Goal: Information Seeking & Learning: Learn about a topic

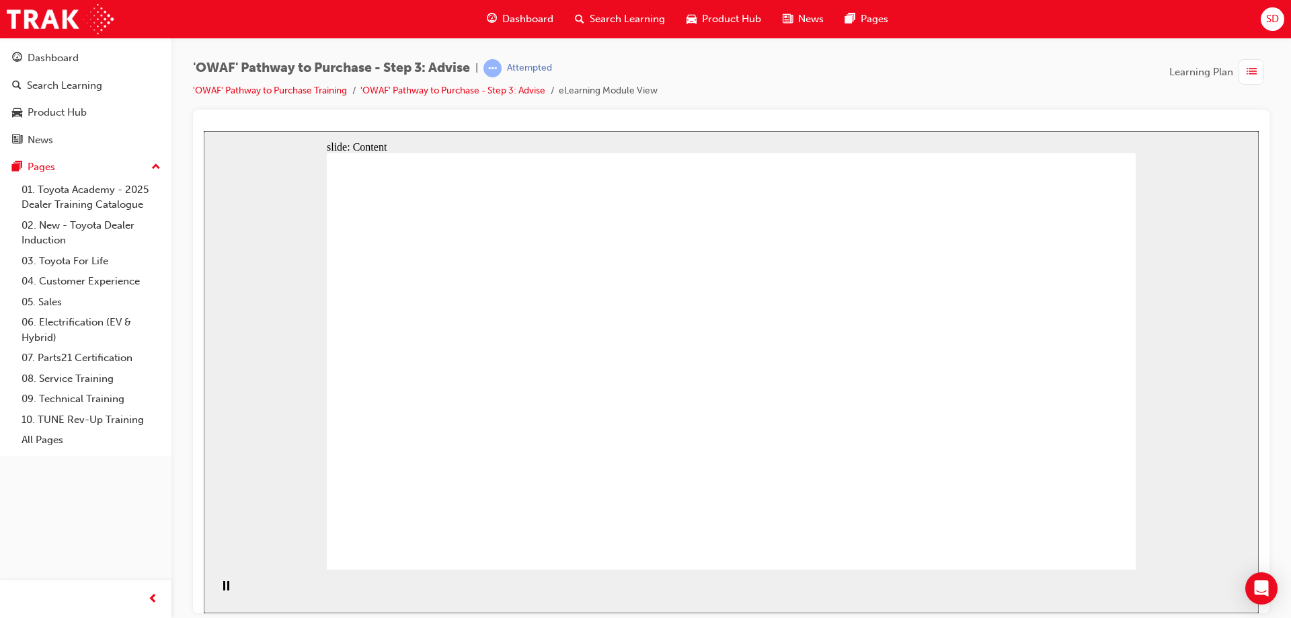
drag, startPoint x: 848, startPoint y: 426, endPoint x: 933, endPoint y: 368, distance: 103.1
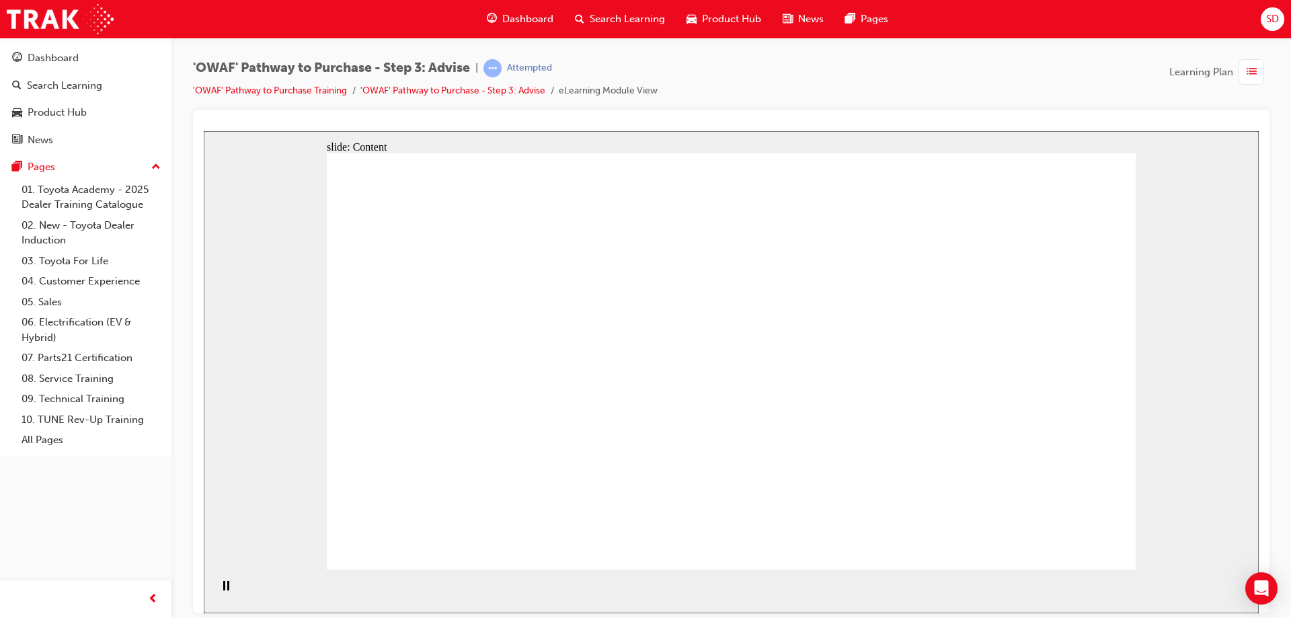
drag, startPoint x: 982, startPoint y: 480, endPoint x: 996, endPoint y: 495, distance: 20.5
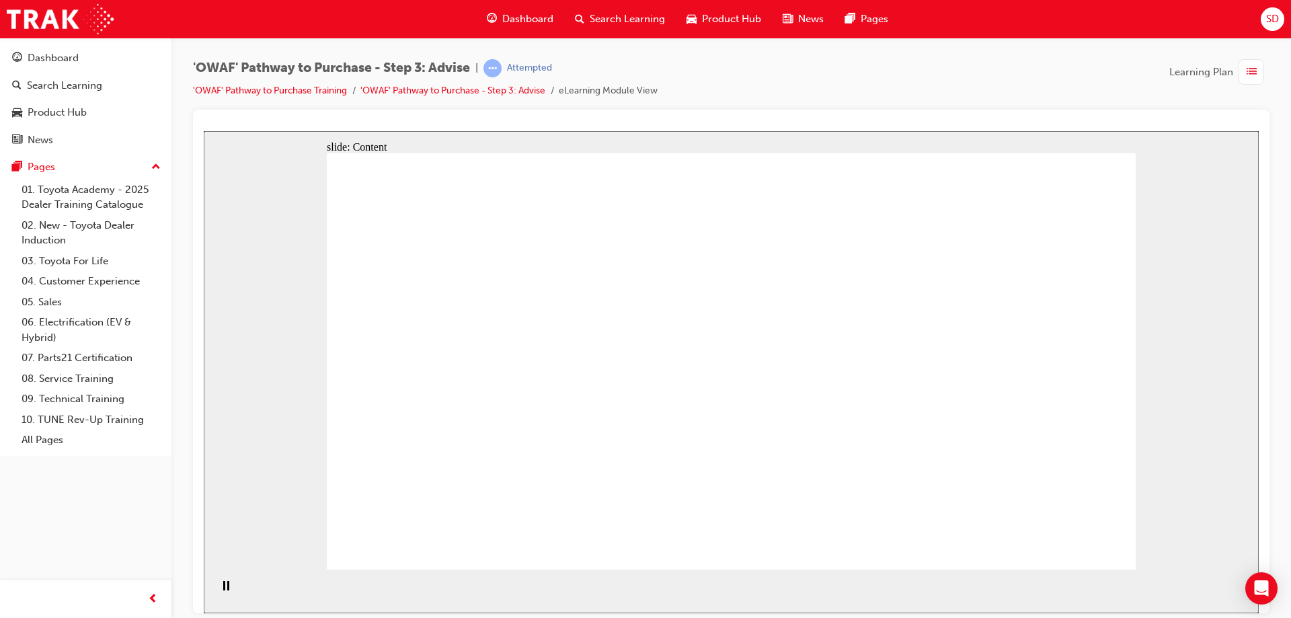
drag, startPoint x: 934, startPoint y: 523, endPoint x: 620, endPoint y: 495, distance: 315.1
drag, startPoint x: 620, startPoint y: 495, endPoint x: 410, endPoint y: 487, distance: 209.9
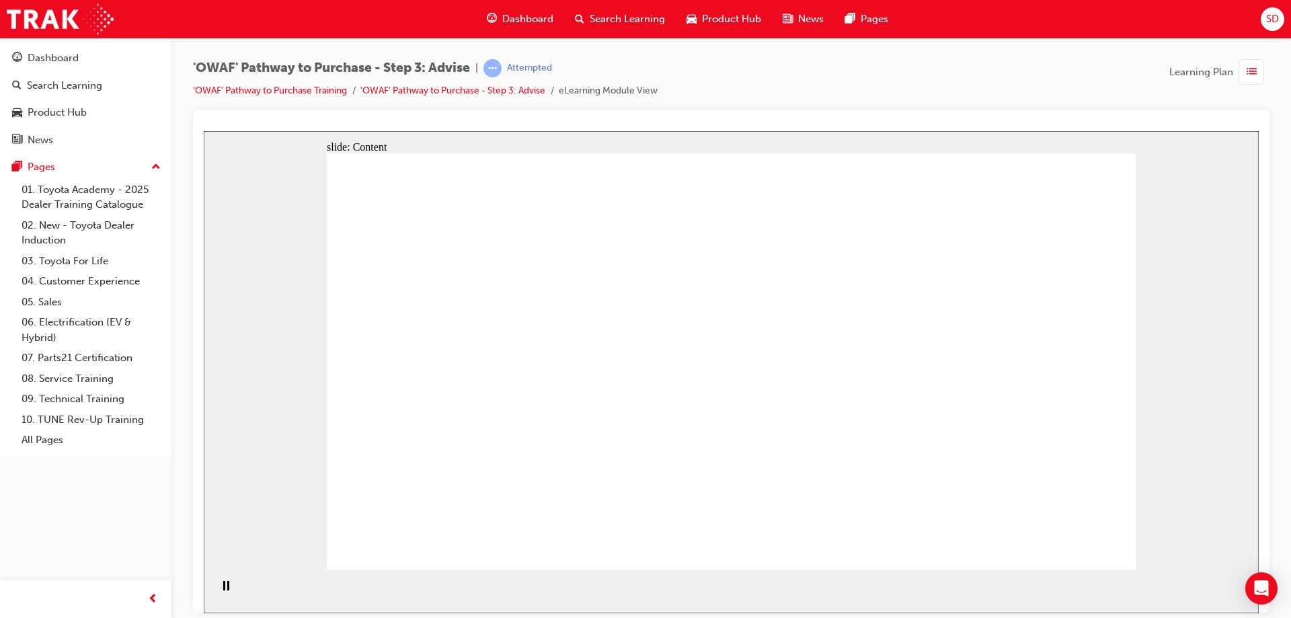
click at [1213, 545] on div "slide: Content Rectangle 1 Rectangle 5 Rectangle 1 Rectangle 2 Rear of Vehicle …" at bounding box center [731, 371] width 1055 height 482
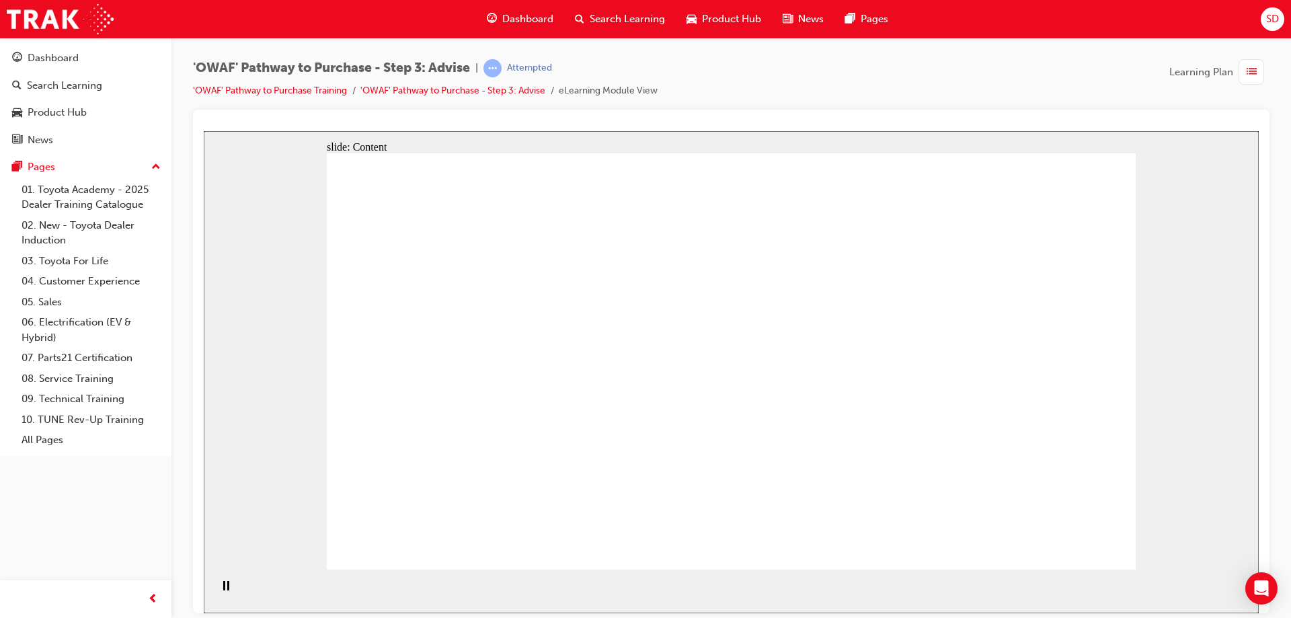
drag, startPoint x: 1207, startPoint y: 308, endPoint x: 1219, endPoint y: 222, distance: 86.8
click at [1219, 258] on div "slide: Content Rectangle 1 Rectangle 5 Rectangle 1 Rectangle 2 Rear of Vehicle …" at bounding box center [731, 371] width 1055 height 482
drag, startPoint x: 1219, startPoint y: 217, endPoint x: 1205, endPoint y: 208, distance: 16.6
click at [1219, 216] on div "slide: Content Rectangle 1 Rectangle 5 Rectangle 1 Rectangle 2 Rear of Vehicle …" at bounding box center [731, 371] width 1055 height 482
drag, startPoint x: 1070, startPoint y: 191, endPoint x: 630, endPoint y: 132, distance: 443.5
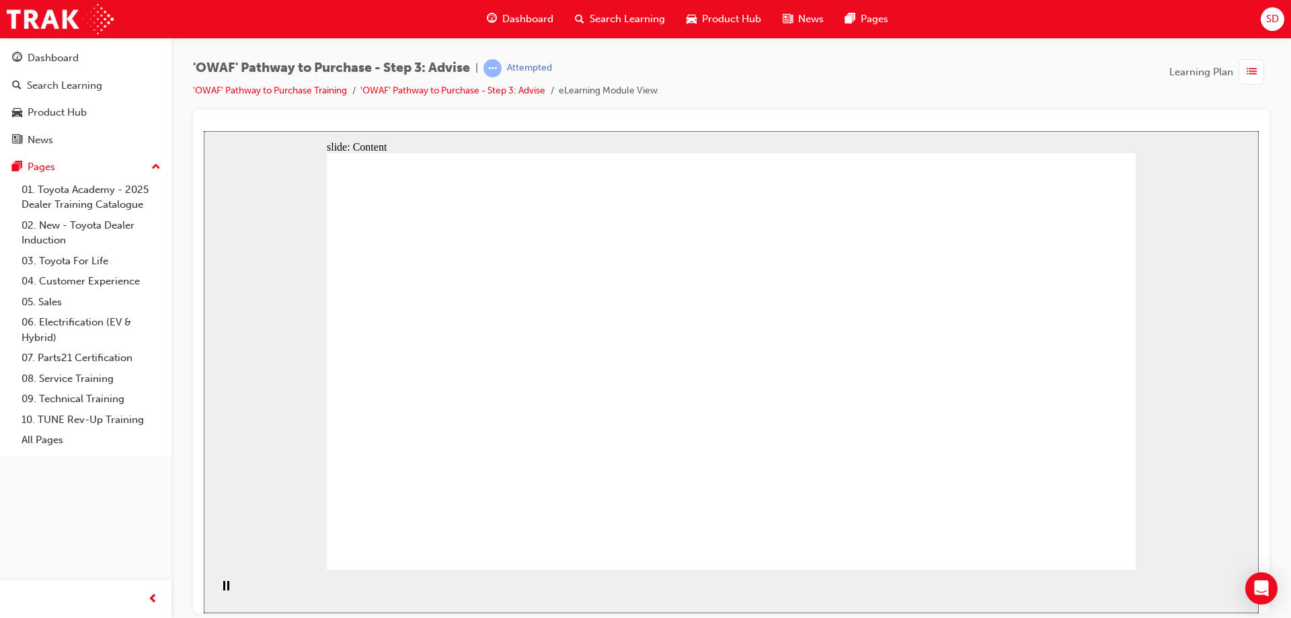
click at [729, 157] on div "slide: Content Rectangle 1 Rectangle 5 Rectangle 1 Rectangle 2 Rear of Vehicle …" at bounding box center [731, 371] width 1055 height 482
click at [630, 132] on div "slide: Content Rectangle 1 Rectangle 5 Rectangle 1 Rectangle 2 Rear of Vehicle …" at bounding box center [731, 371] width 1055 height 482
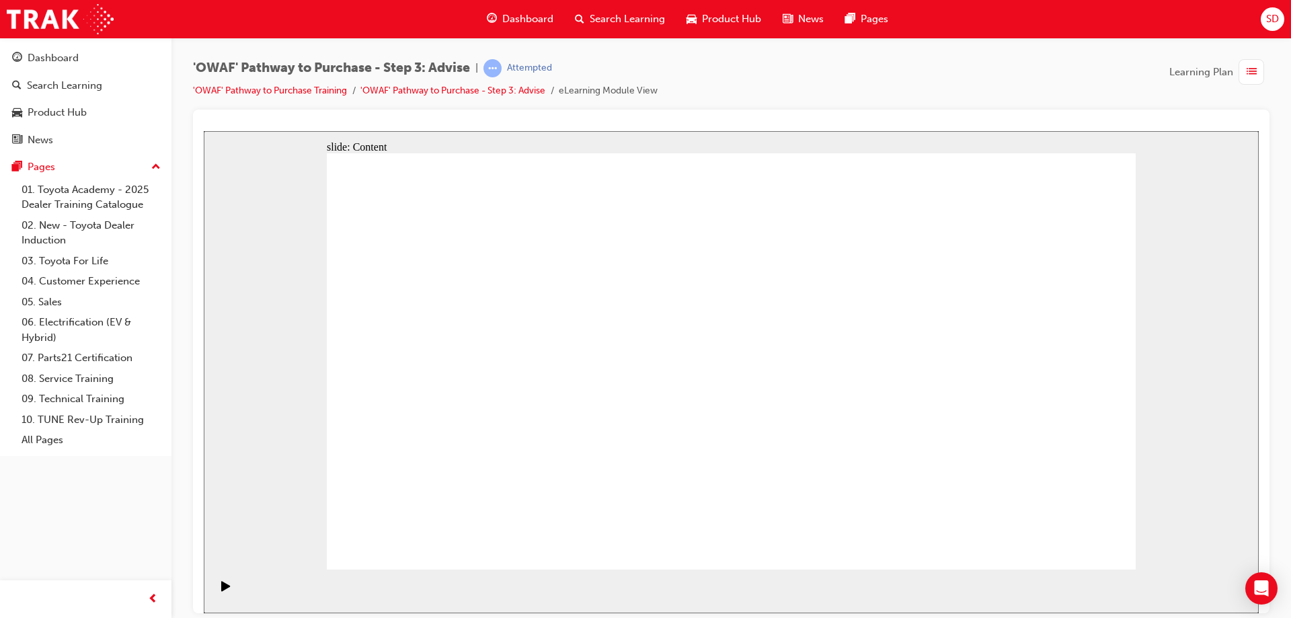
drag, startPoint x: 564, startPoint y: 488, endPoint x: 571, endPoint y: 376, distance: 111.8
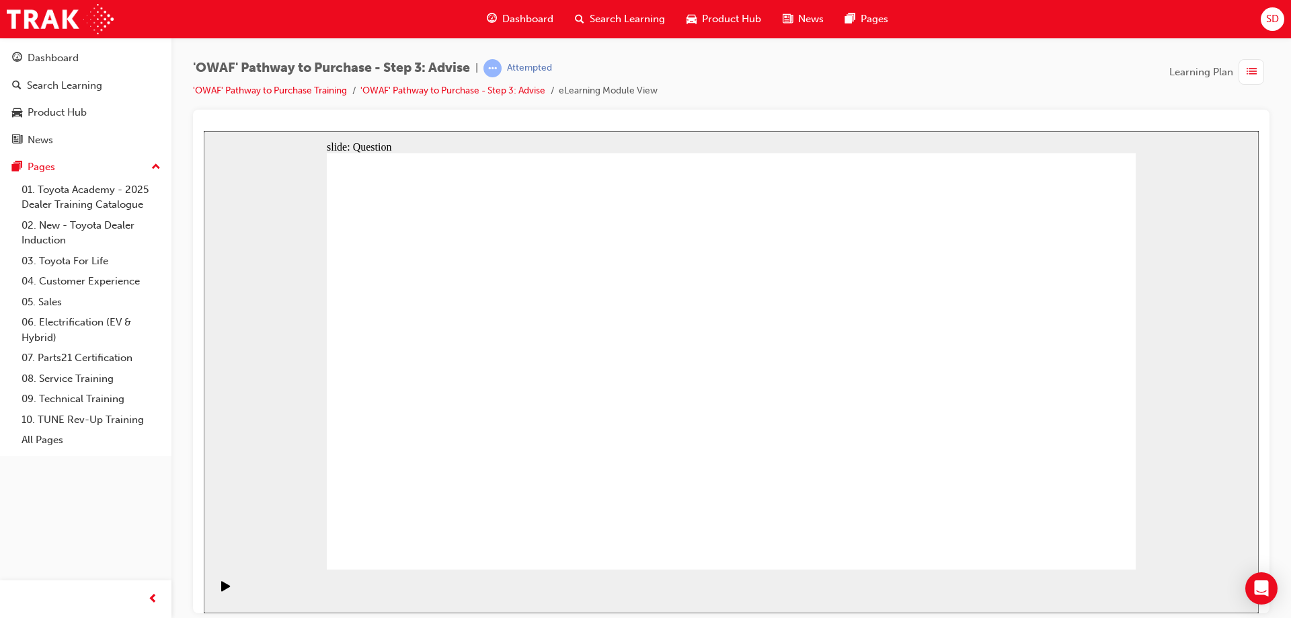
drag, startPoint x: 760, startPoint y: 502, endPoint x: 534, endPoint y: 333, distance: 282.9
drag, startPoint x: 981, startPoint y: 487, endPoint x: 493, endPoint y: 429, distance: 492.2
drag, startPoint x: 547, startPoint y: 370, endPoint x: 647, endPoint y: 485, distance: 152.5
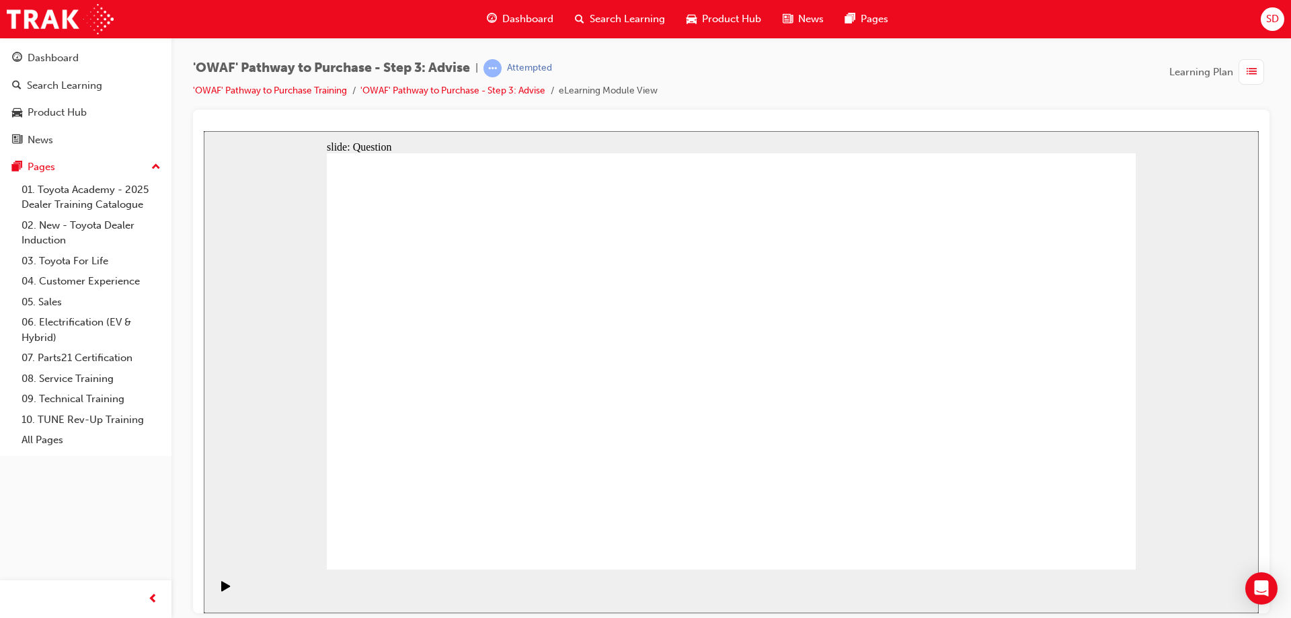
drag, startPoint x: 570, startPoint y: 432, endPoint x: 570, endPoint y: 382, distance: 50.4
drag, startPoint x: 561, startPoint y: 487, endPoint x: 558, endPoint y: 421, distance: 65.3
drag, startPoint x: 633, startPoint y: 491, endPoint x: 732, endPoint y: 331, distance: 188.4
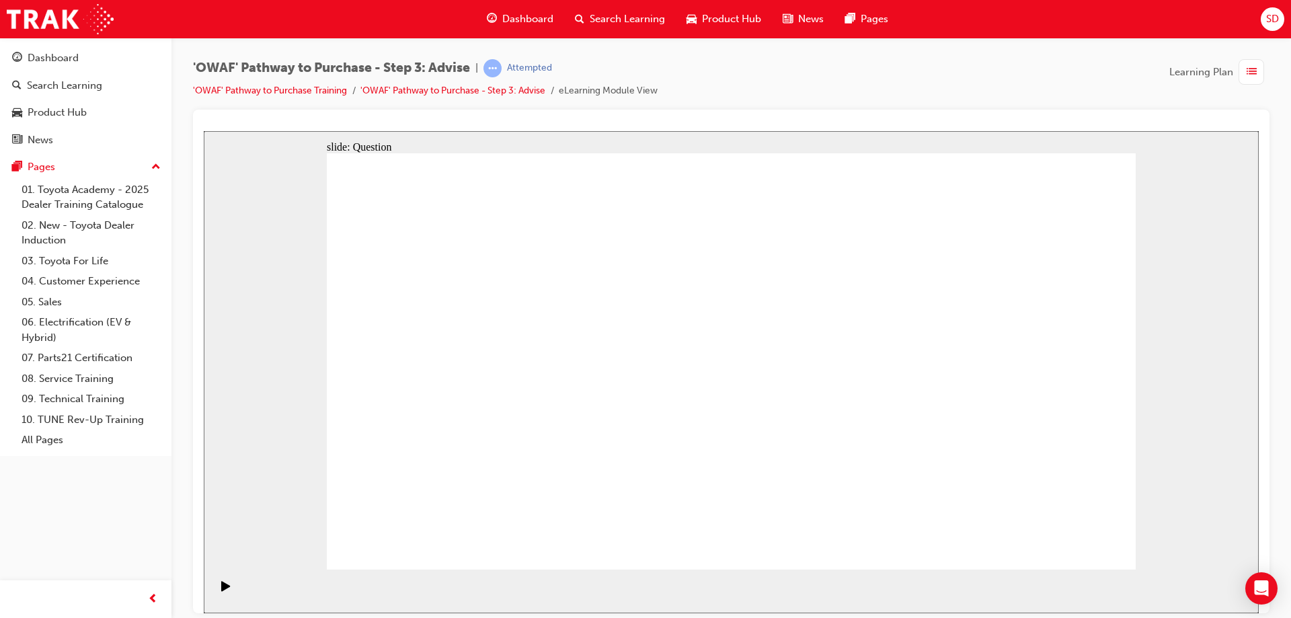
drag, startPoint x: 740, startPoint y: 490, endPoint x: 520, endPoint y: 369, distance: 250.9
drag, startPoint x: 903, startPoint y: 454, endPoint x: 887, endPoint y: 375, distance: 81.1
drag, startPoint x: 1042, startPoint y: 411, endPoint x: 826, endPoint y: 428, distance: 216.4
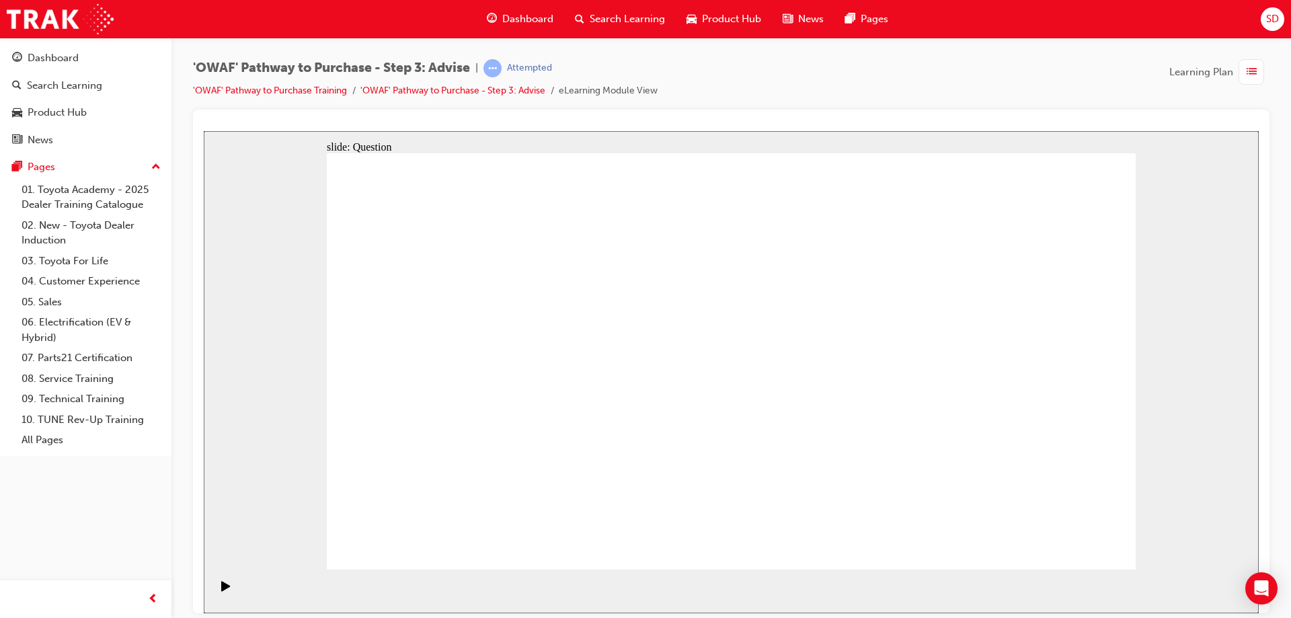
drag, startPoint x: 1043, startPoint y: 432, endPoint x: 534, endPoint y: 440, distance: 508.9
drag, startPoint x: 1044, startPoint y: 427, endPoint x: 840, endPoint y: 411, distance: 204.3
drag, startPoint x: 1005, startPoint y: 396, endPoint x: 758, endPoint y: 407, distance: 247.6
drag, startPoint x: 1052, startPoint y: 432, endPoint x: 804, endPoint y: 409, distance: 249.1
drag, startPoint x: 1050, startPoint y: 445, endPoint x: 598, endPoint y: 417, distance: 452.6
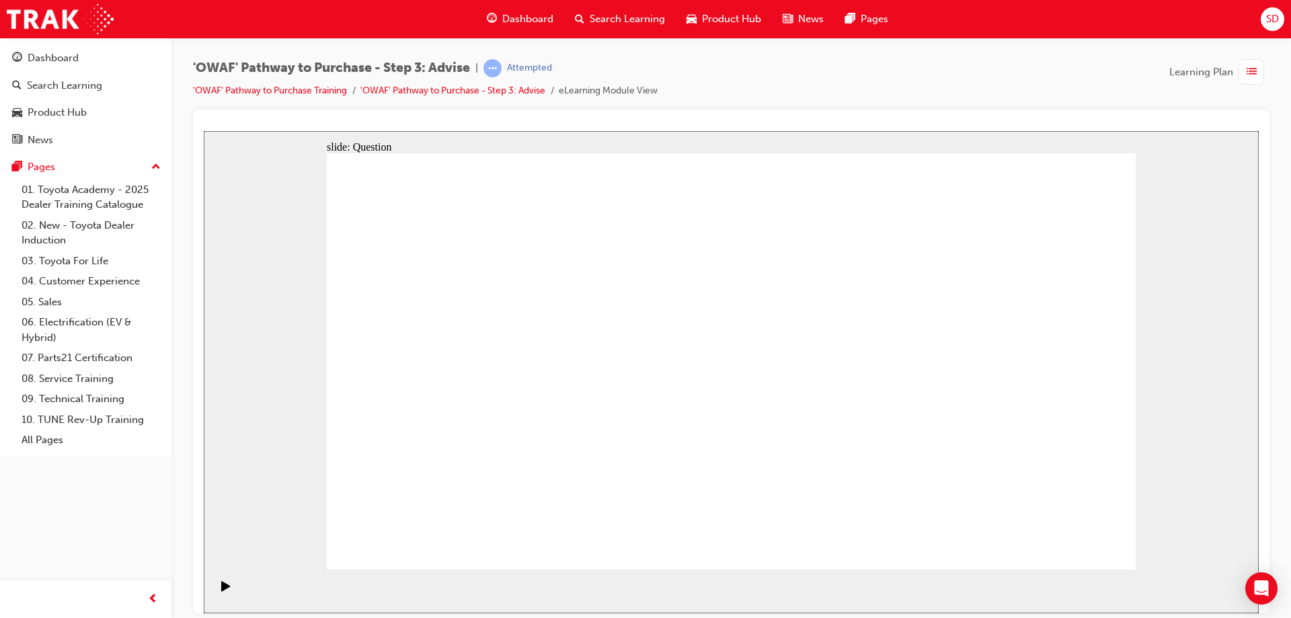
drag, startPoint x: 1051, startPoint y: 430, endPoint x: 555, endPoint y: 421, distance: 495.5
drag, startPoint x: 1038, startPoint y: 437, endPoint x: 534, endPoint y: 442, distance: 504.2
drag, startPoint x: 454, startPoint y: 319, endPoint x: 854, endPoint y: 374, distance: 403.8
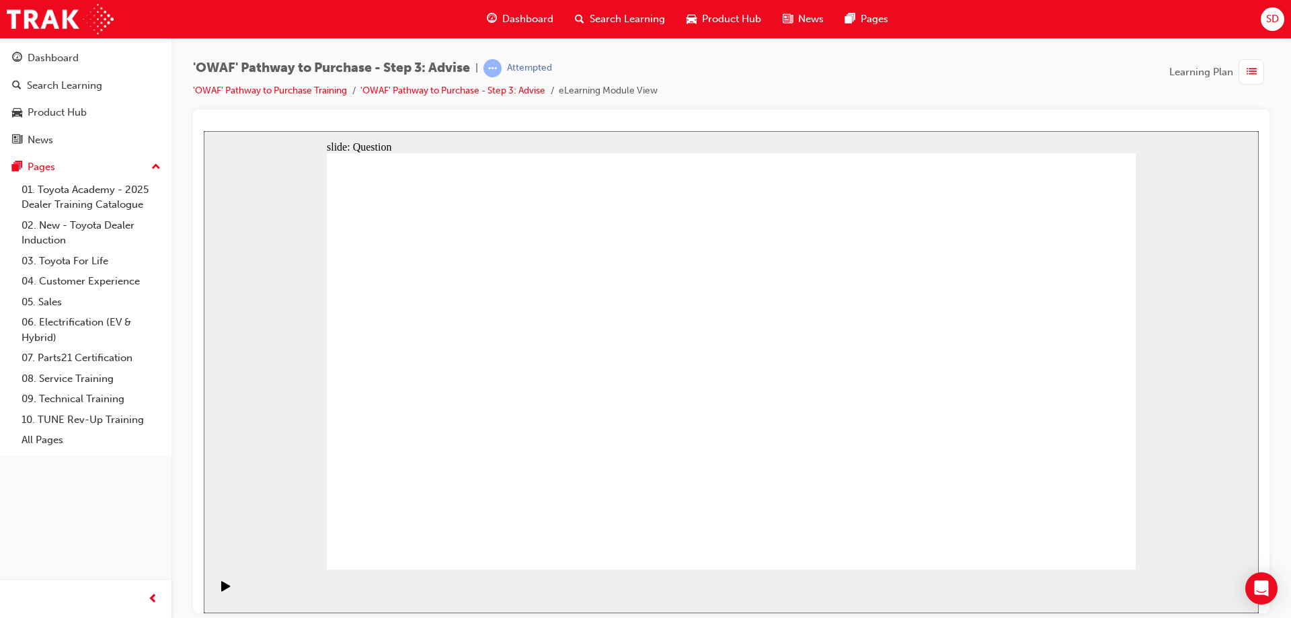
drag, startPoint x: 461, startPoint y: 389, endPoint x: 828, endPoint y: 387, distance: 366.4
drag, startPoint x: 563, startPoint y: 389, endPoint x: 777, endPoint y: 391, distance: 213.8
drag, startPoint x: 551, startPoint y: 438, endPoint x: 817, endPoint y: 428, distance: 265.7
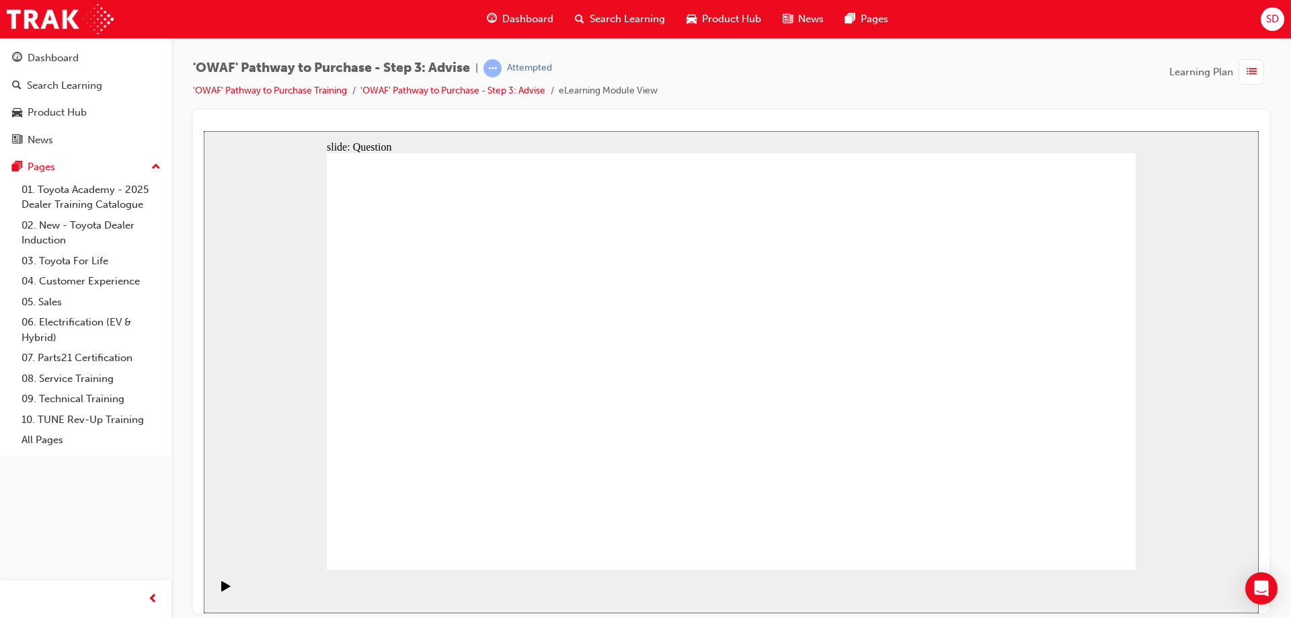
drag, startPoint x: 740, startPoint y: 319, endPoint x: 421, endPoint y: 479, distance: 356.8
drag, startPoint x: 495, startPoint y: 313, endPoint x: 740, endPoint y: 478, distance: 295.5
drag, startPoint x: 894, startPoint y: 318, endPoint x: 571, endPoint y: 474, distance: 359.0
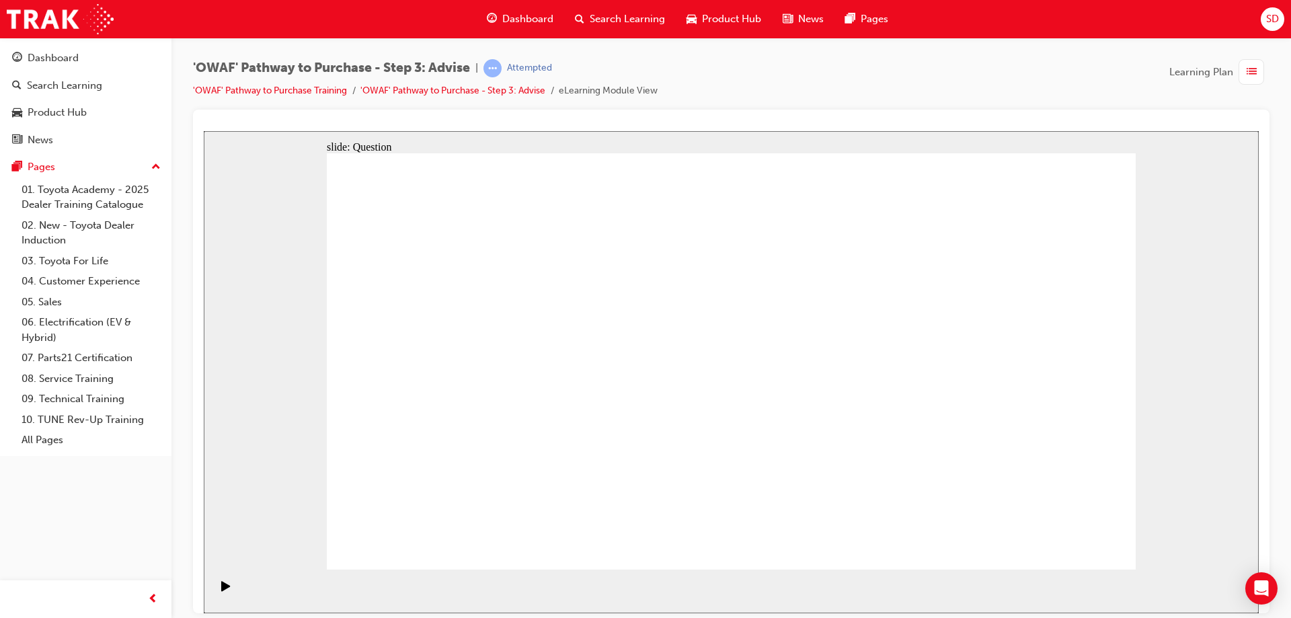
drag, startPoint x: 1065, startPoint y: 310, endPoint x: 663, endPoint y: 472, distance: 433.4
drag, startPoint x: 985, startPoint y: 313, endPoint x: 818, endPoint y: 473, distance: 231.1
drag, startPoint x: 663, startPoint y: 314, endPoint x: 510, endPoint y: 467, distance: 216.8
drag, startPoint x: 588, startPoint y: 321, endPoint x: 1063, endPoint y: 471, distance: 498.8
drag, startPoint x: 413, startPoint y: 323, endPoint x: 958, endPoint y: 487, distance: 569.1
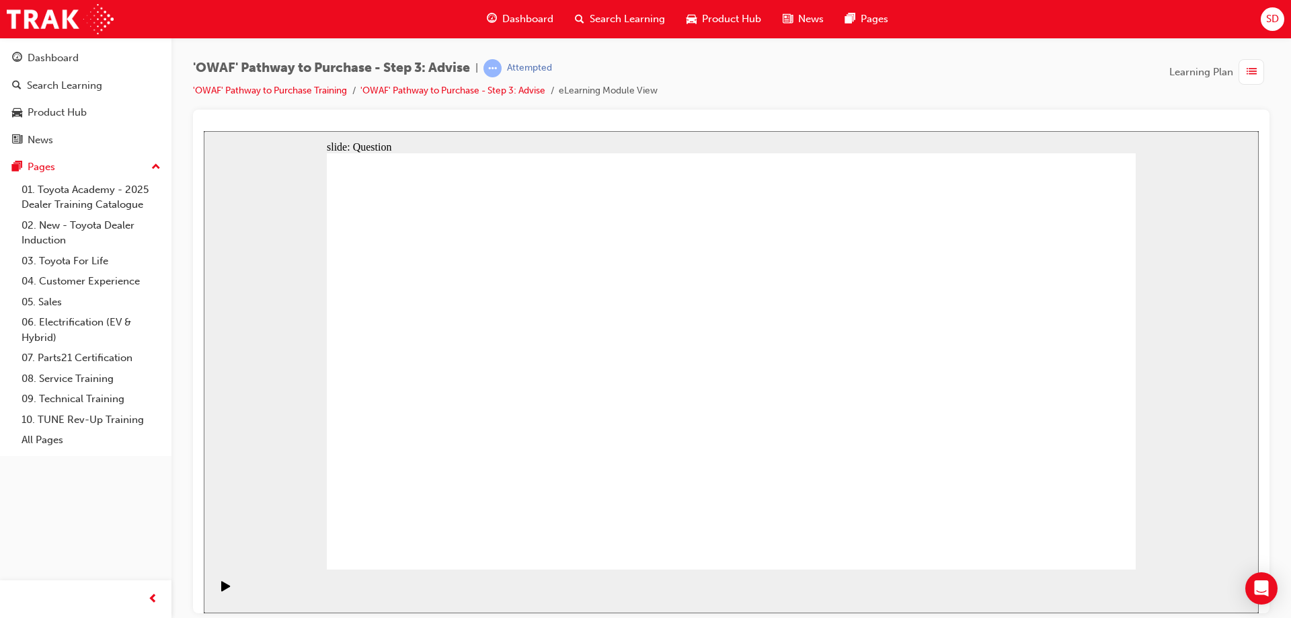
drag, startPoint x: 809, startPoint y: 321, endPoint x: 894, endPoint y: 470, distance: 171.6
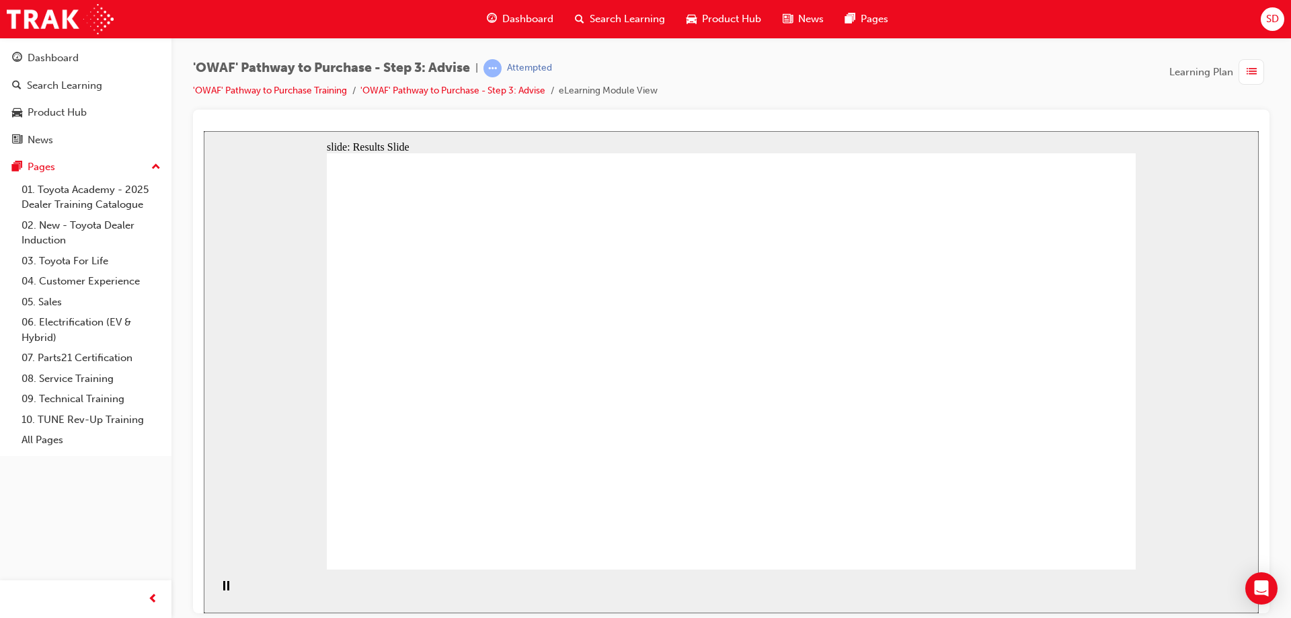
drag, startPoint x: 752, startPoint y: 494, endPoint x: 534, endPoint y: 327, distance: 274.8
drag, startPoint x: 955, startPoint y: 498, endPoint x: 471, endPoint y: 372, distance: 500.7
drag, startPoint x: 503, startPoint y: 488, endPoint x: 514, endPoint y: 425, distance: 64.1
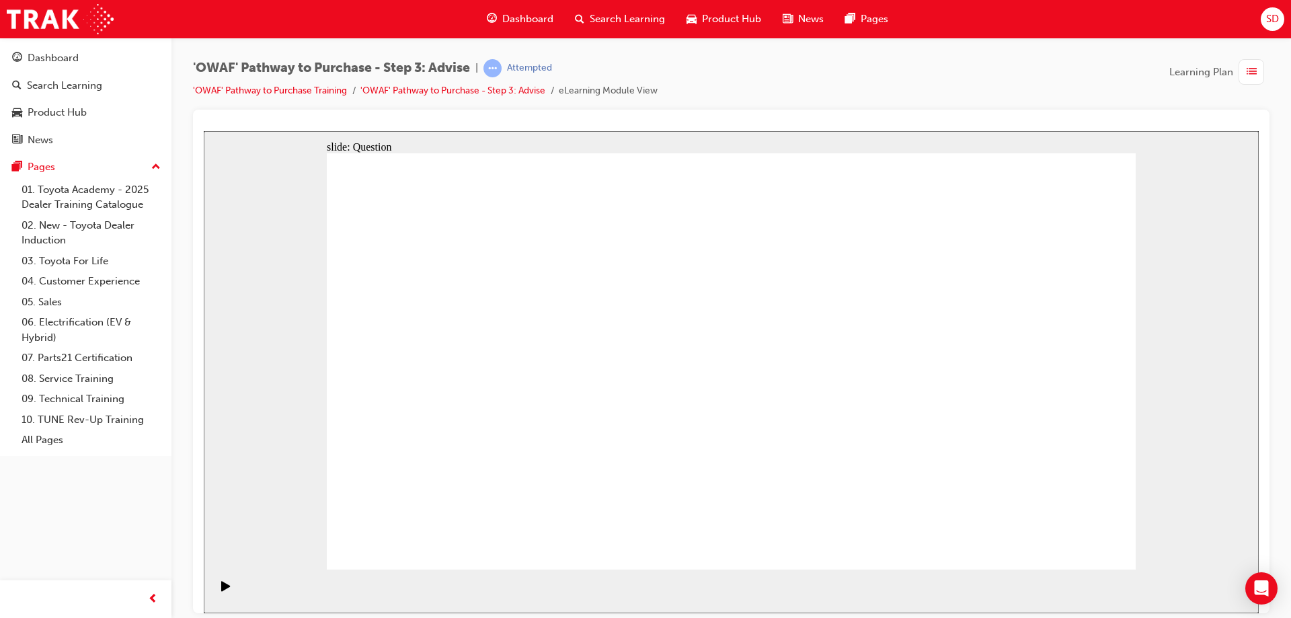
drag, startPoint x: 602, startPoint y: 489, endPoint x: 680, endPoint y: 327, distance: 179.8
drag, startPoint x: 739, startPoint y: 493, endPoint x: 541, endPoint y: 375, distance: 230.0
drag, startPoint x: 878, startPoint y: 444, endPoint x: 848, endPoint y: 378, distance: 72.5
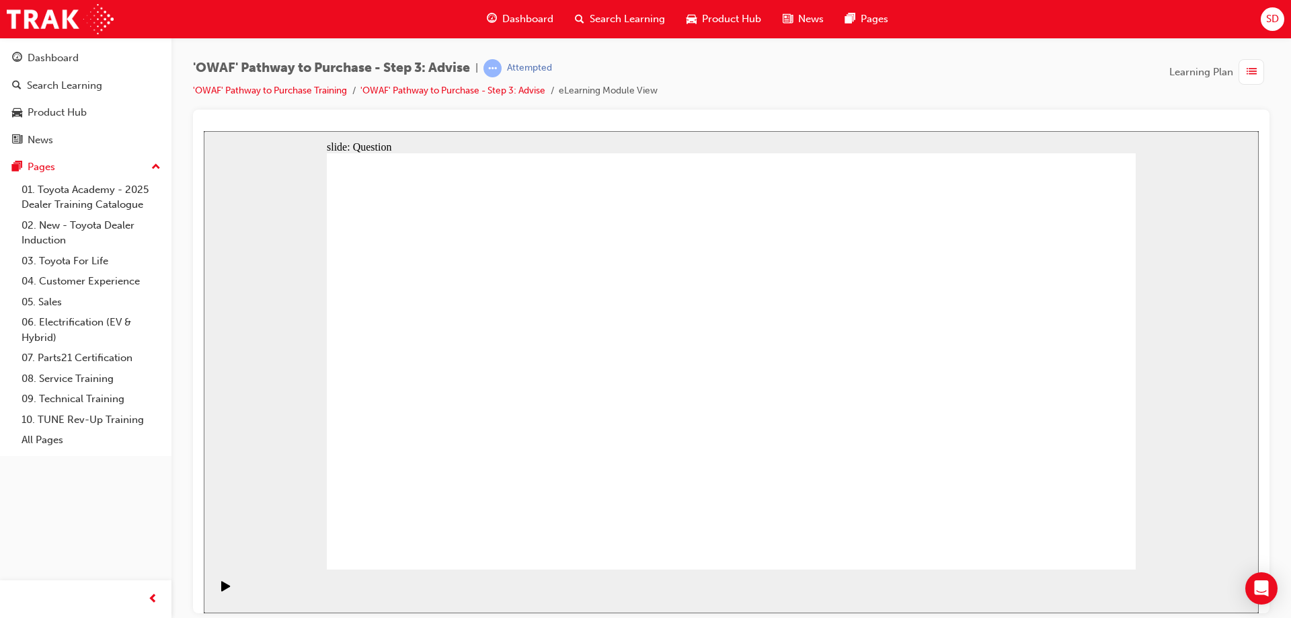
drag, startPoint x: 1025, startPoint y: 419, endPoint x: 809, endPoint y: 409, distance: 216.1
drag, startPoint x: 1054, startPoint y: 405, endPoint x: 585, endPoint y: 407, distance: 469.2
drag, startPoint x: 1036, startPoint y: 405, endPoint x: 797, endPoint y: 407, distance: 239.3
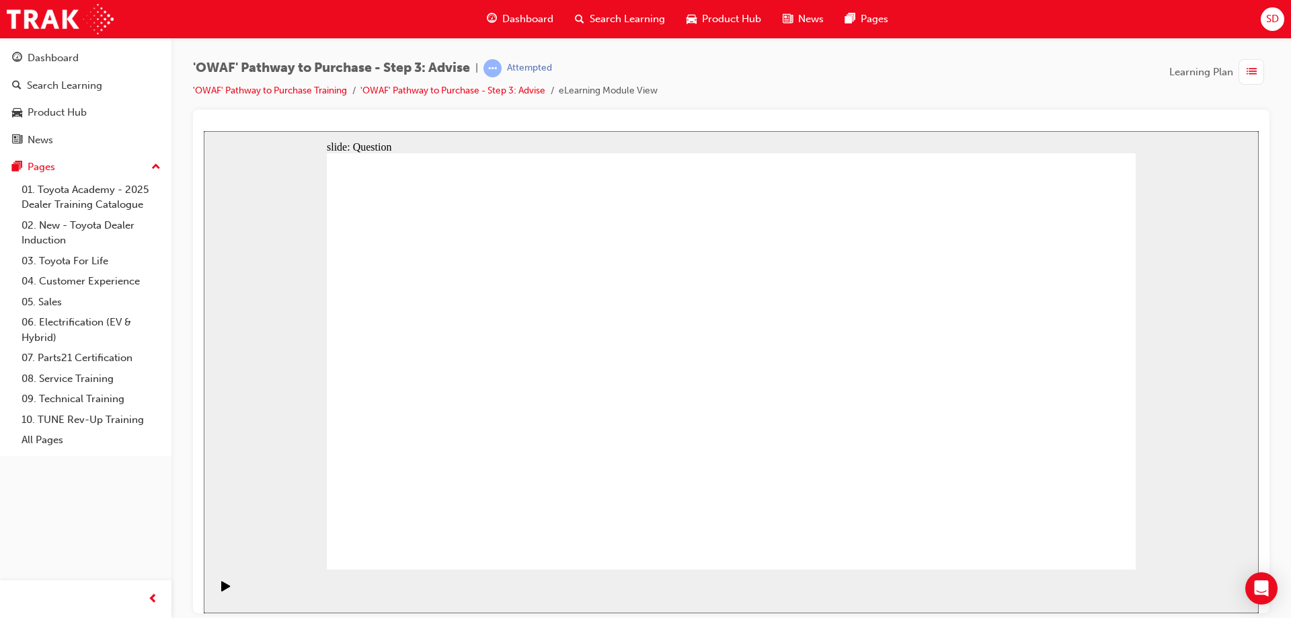
drag, startPoint x: 1018, startPoint y: 402, endPoint x: 856, endPoint y: 413, distance: 162.4
drag, startPoint x: 1020, startPoint y: 402, endPoint x: 815, endPoint y: 400, distance: 205.7
drag, startPoint x: 1005, startPoint y: 419, endPoint x: 569, endPoint y: 398, distance: 436.1
drag, startPoint x: 1044, startPoint y: 422, endPoint x: 581, endPoint y: 415, distance: 463.2
drag, startPoint x: 1016, startPoint y: 426, endPoint x: 516, endPoint y: 424, distance: 500.1
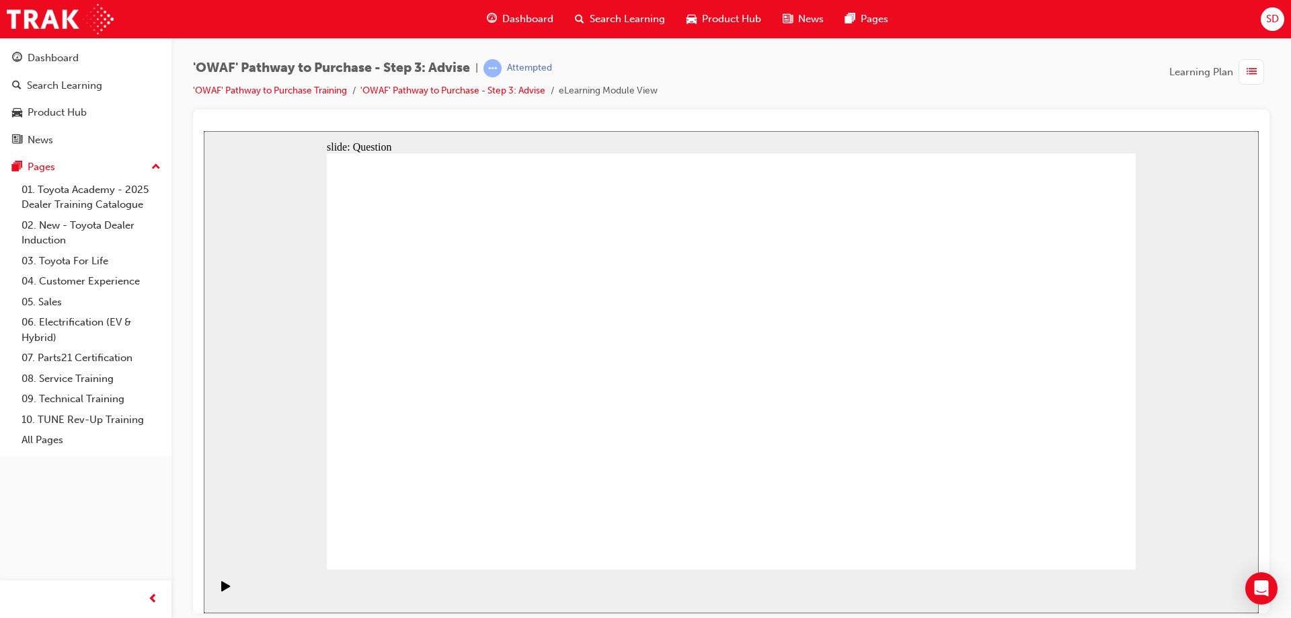
drag, startPoint x: 459, startPoint y: 379, endPoint x: 768, endPoint y: 331, distance: 312.3
drag, startPoint x: 468, startPoint y: 307, endPoint x: 892, endPoint y: 315, distance: 424.3
drag, startPoint x: 601, startPoint y: 452, endPoint x: 820, endPoint y: 416, distance: 222.0
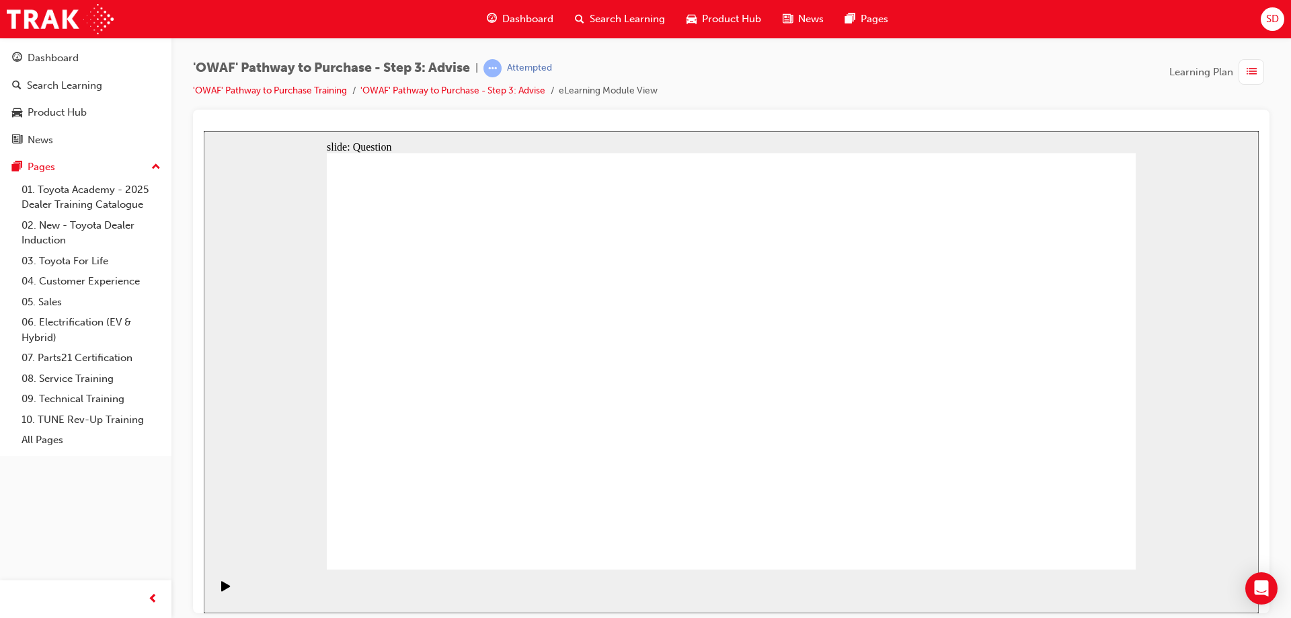
drag, startPoint x: 465, startPoint y: 453, endPoint x: 756, endPoint y: 422, distance: 292.0
drag, startPoint x: 579, startPoint y: 383, endPoint x: 900, endPoint y: 394, distance: 321.5
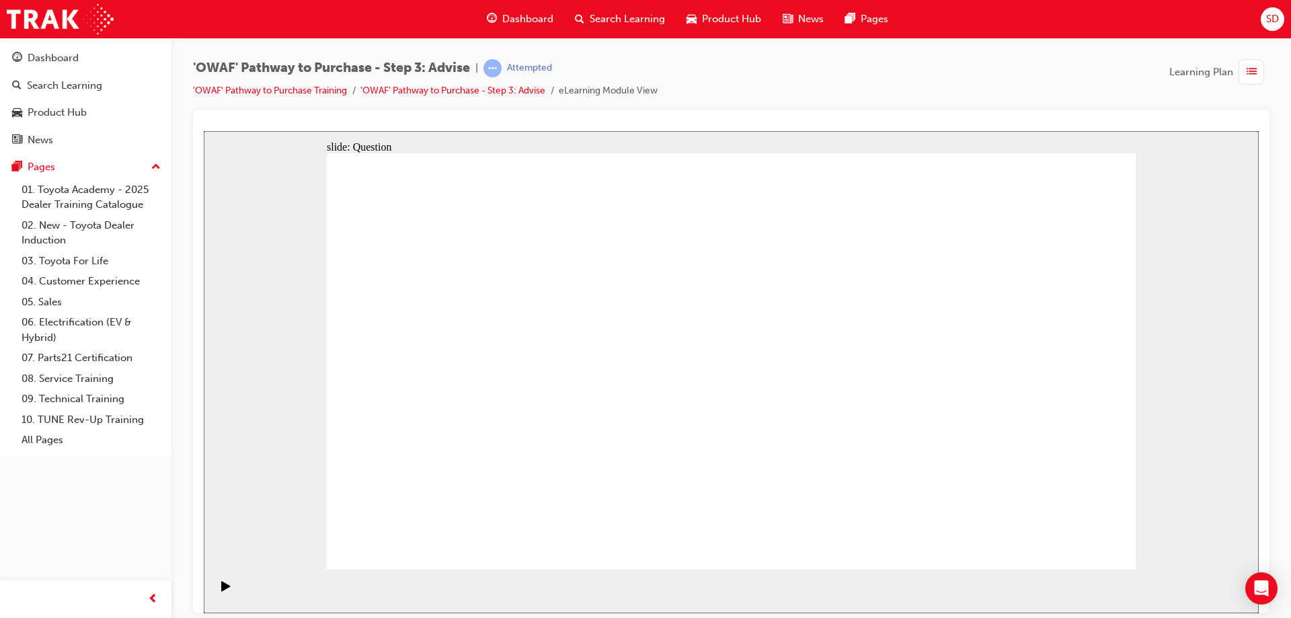
drag, startPoint x: 748, startPoint y: 313, endPoint x: 432, endPoint y: 471, distance: 353.8
drag, startPoint x: 487, startPoint y: 315, endPoint x: 728, endPoint y: 474, distance: 289.2
drag, startPoint x: 1063, startPoint y: 317, endPoint x: 664, endPoint y: 478, distance: 430.0
drag, startPoint x: 813, startPoint y: 317, endPoint x: 502, endPoint y: 478, distance: 350.3
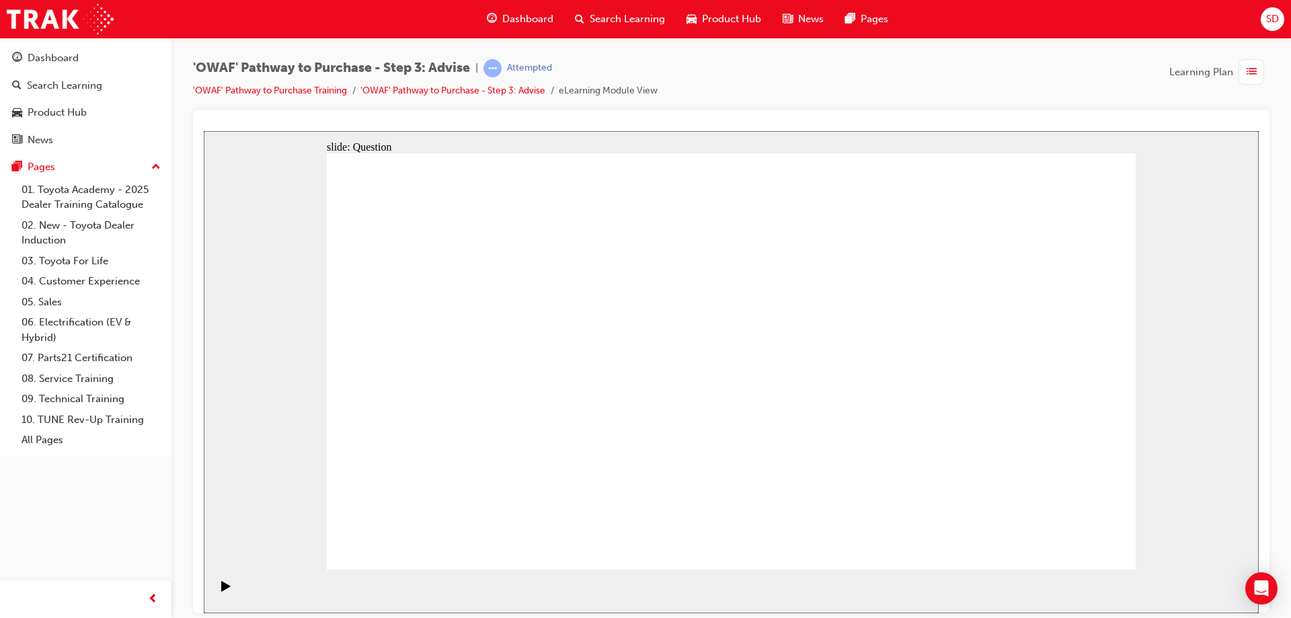
drag, startPoint x: 975, startPoint y: 320, endPoint x: 816, endPoint y: 481, distance: 226.7
drag, startPoint x: 883, startPoint y: 323, endPoint x: 579, endPoint y: 472, distance: 339.1
drag, startPoint x: 571, startPoint y: 315, endPoint x: 1049, endPoint y: 468, distance: 501.3
drag, startPoint x: 411, startPoint y: 316, endPoint x: 975, endPoint y: 473, distance: 585.5
drag, startPoint x: 982, startPoint y: 481, endPoint x: 898, endPoint y: 483, distance: 84.0
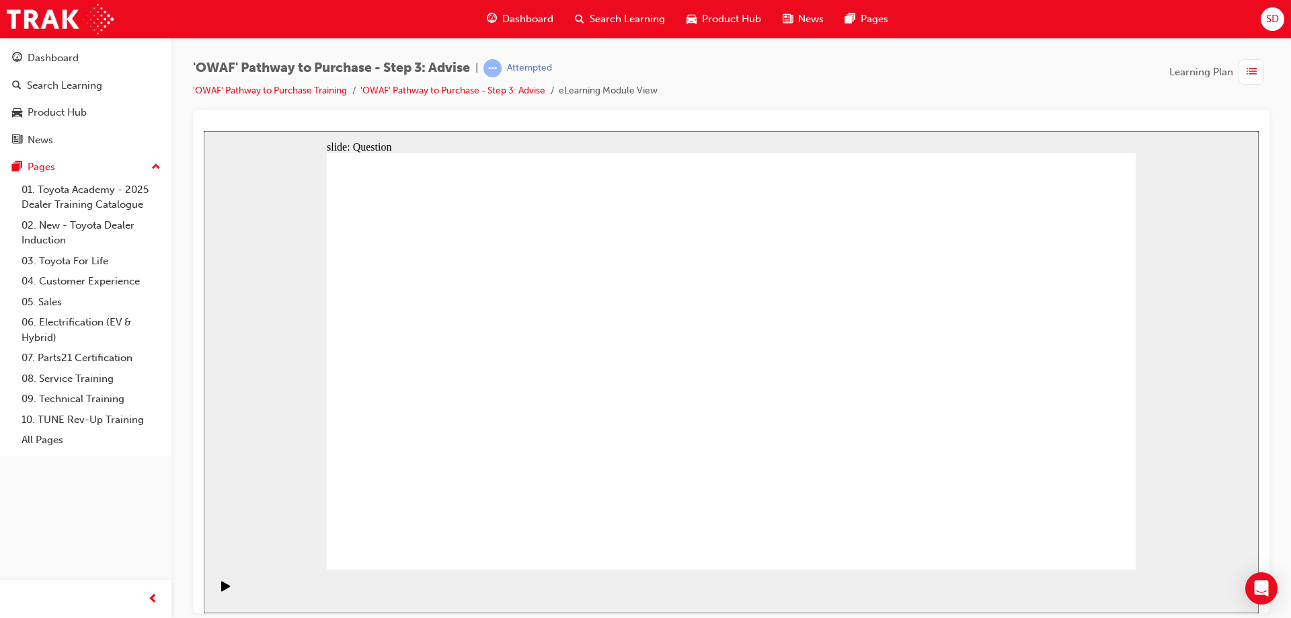
drag, startPoint x: 803, startPoint y: 481, endPoint x: 811, endPoint y: 313, distance: 168.9
drag, startPoint x: 643, startPoint y: 322, endPoint x: 960, endPoint y: 348, distance: 318.4
drag, startPoint x: 1000, startPoint y: 309, endPoint x: 839, endPoint y: 458, distance: 219.7
drag, startPoint x: 647, startPoint y: 326, endPoint x: 970, endPoint y: 484, distance: 359.9
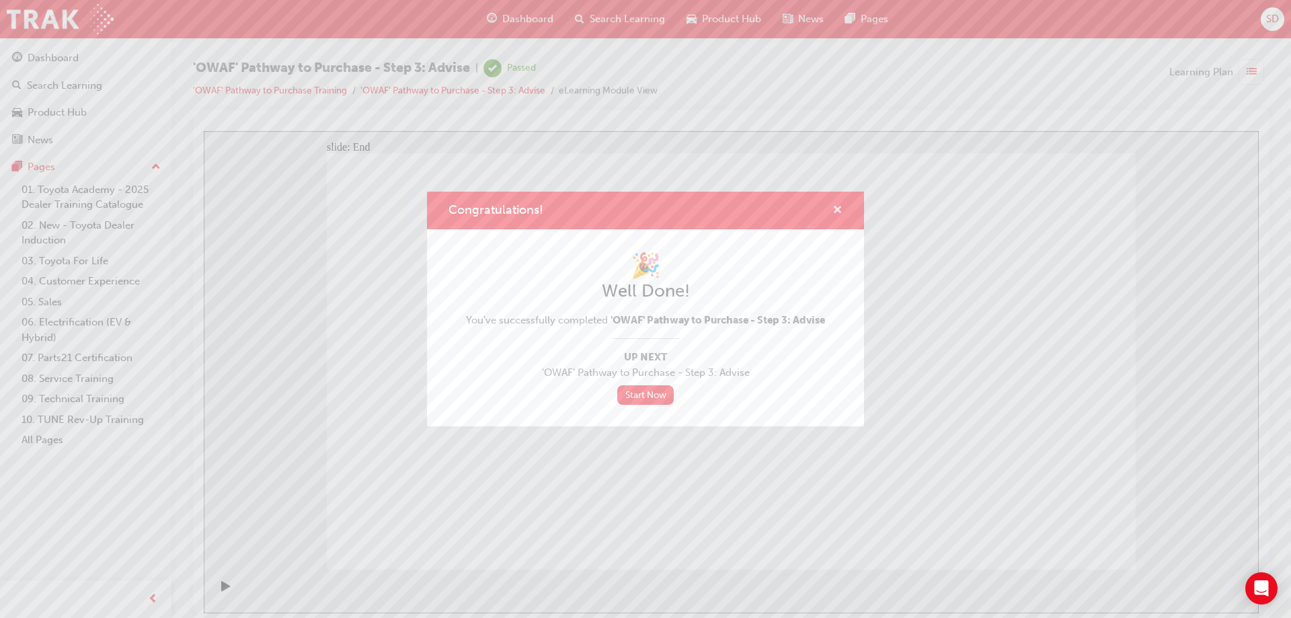
click at [835, 209] on span "cross-icon" at bounding box center [837, 211] width 10 height 12
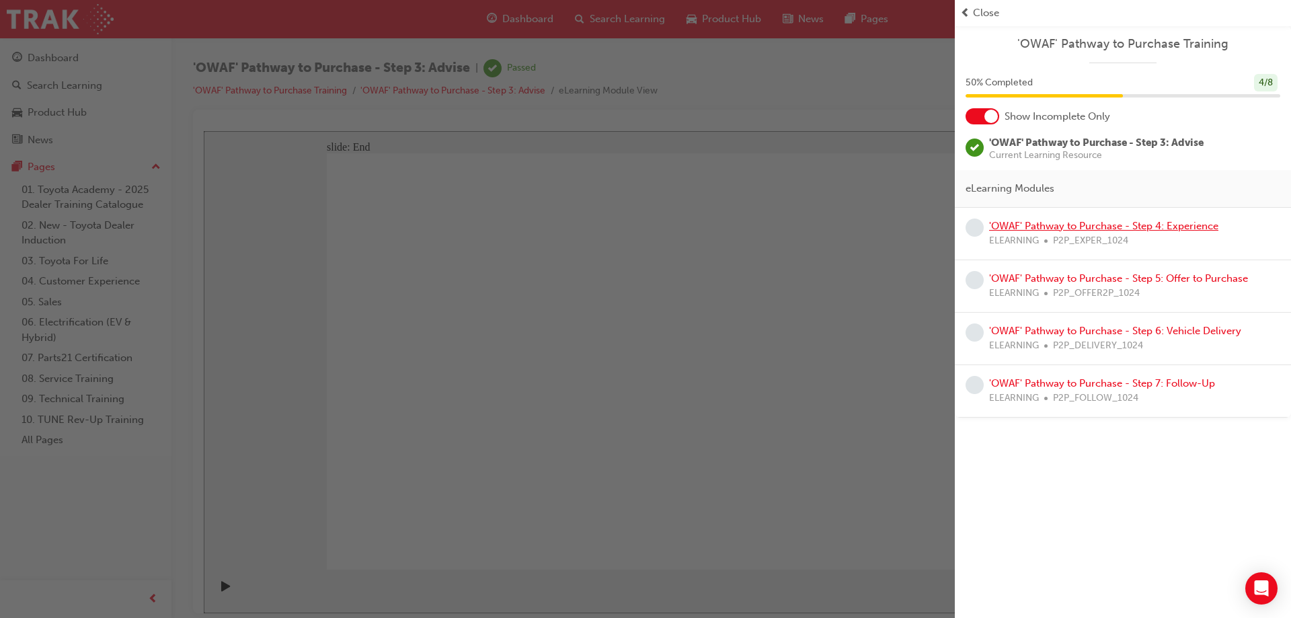
click at [1098, 223] on link "'OWAF' Pathway to Purchase - Step 4: Experience" at bounding box center [1103, 226] width 229 height 12
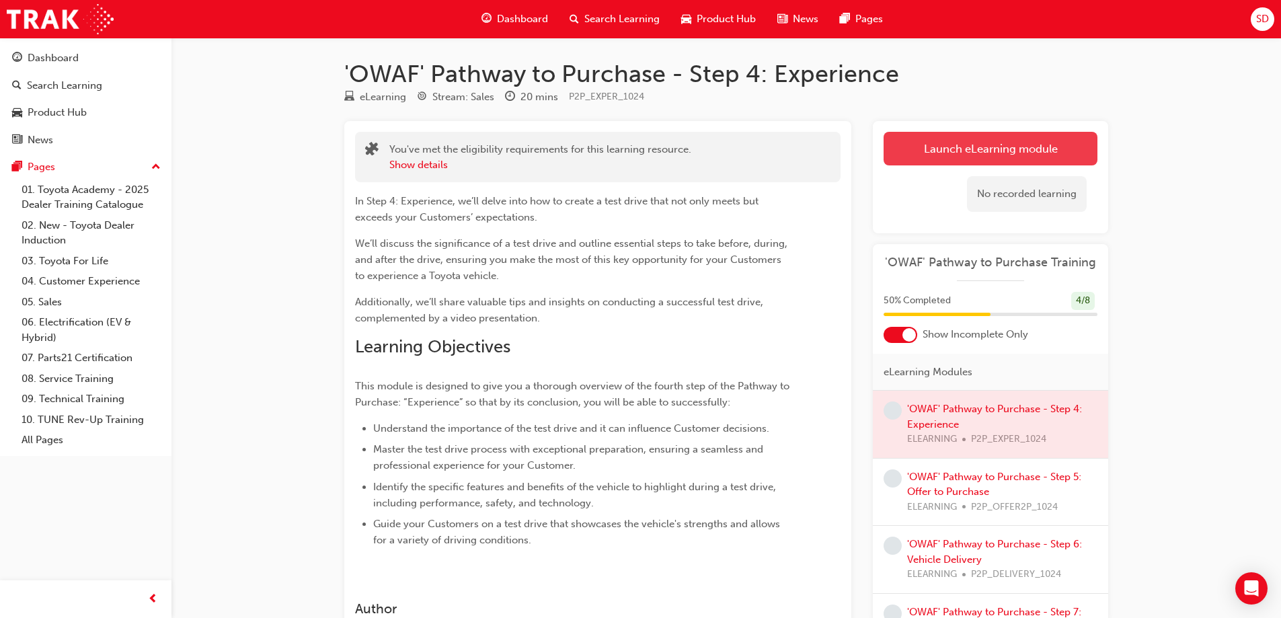
click at [993, 150] on link "Launch eLearning module" at bounding box center [990, 149] width 214 height 34
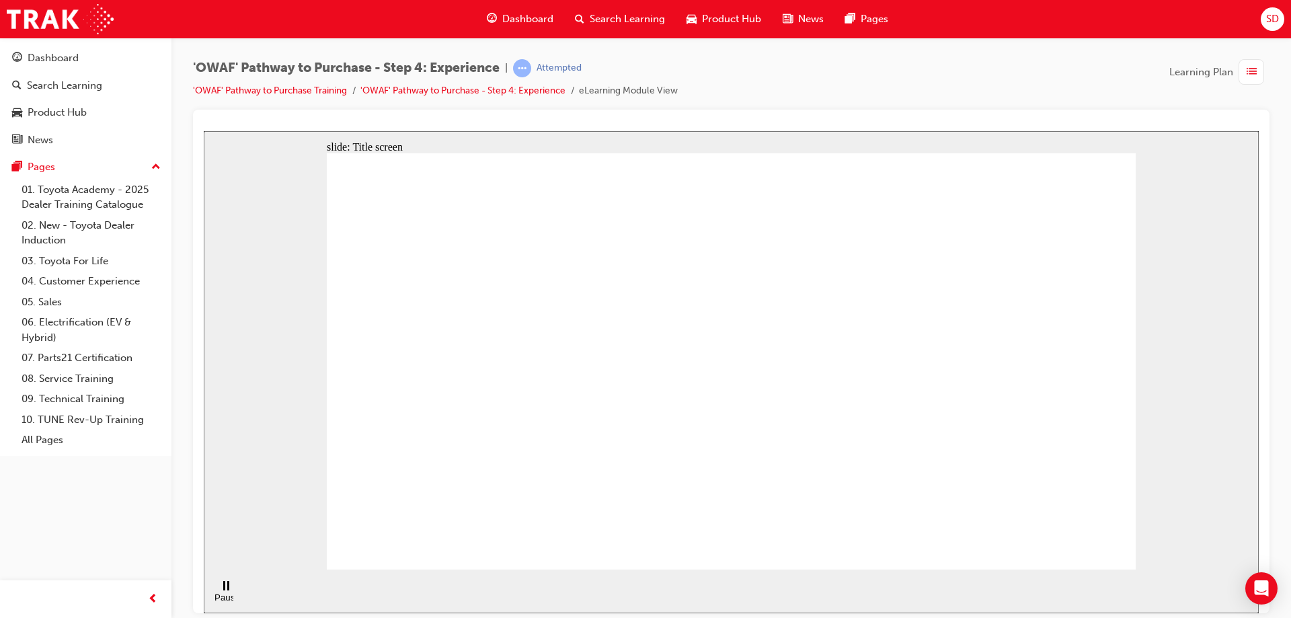
drag, startPoint x: 828, startPoint y: 254, endPoint x: 881, endPoint y: 370, distance: 127.8
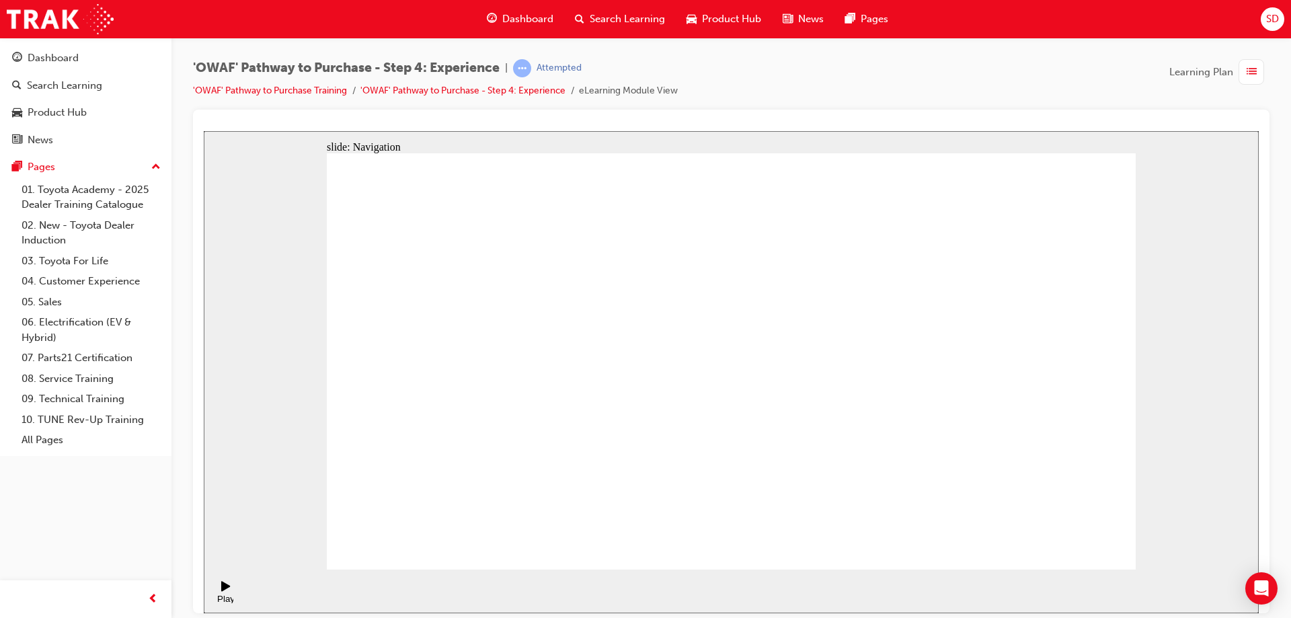
drag, startPoint x: 989, startPoint y: 378, endPoint x: 936, endPoint y: 442, distance: 82.5
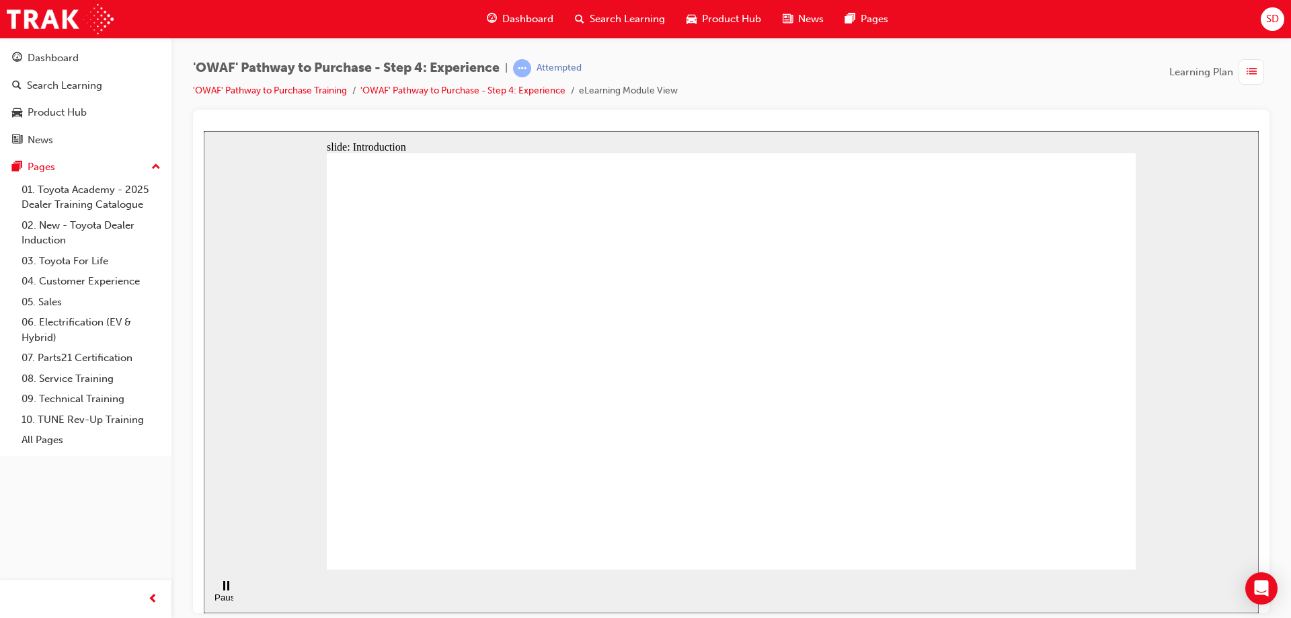
drag, startPoint x: 780, startPoint y: 468, endPoint x: 774, endPoint y: 444, distance: 24.3
drag, startPoint x: 733, startPoint y: 374, endPoint x: 750, endPoint y: 272, distance: 102.8
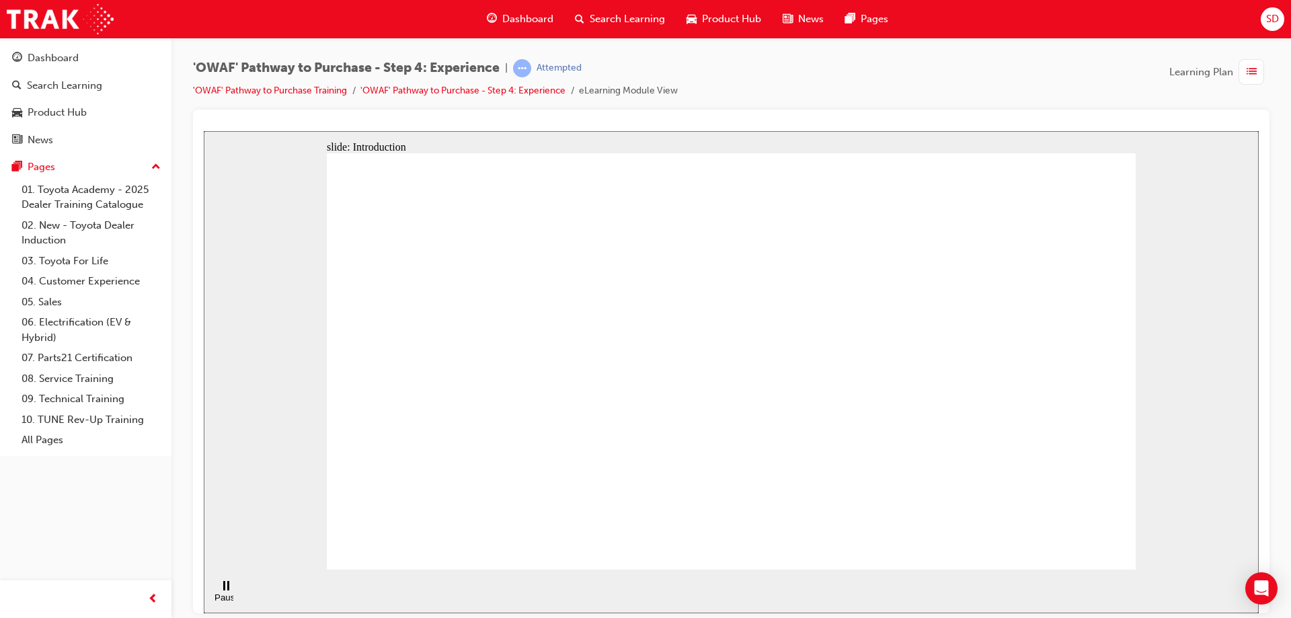
drag, startPoint x: 721, startPoint y: 278, endPoint x: 791, endPoint y: 228, distance: 85.6
